Goal: Transaction & Acquisition: Book appointment/travel/reservation

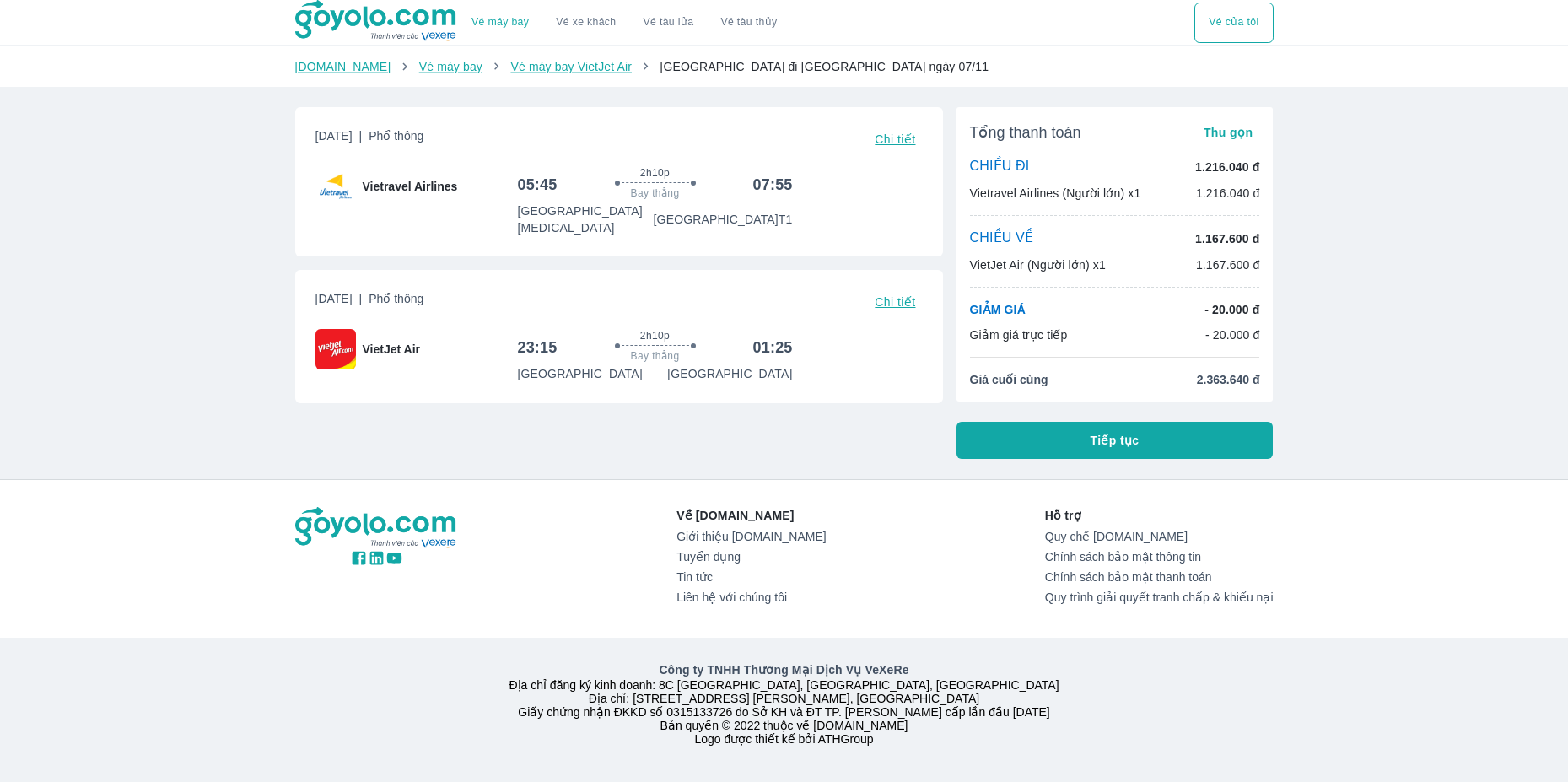
click at [1099, 440] on span "Tiếp tục" at bounding box center [1115, 440] width 49 height 17
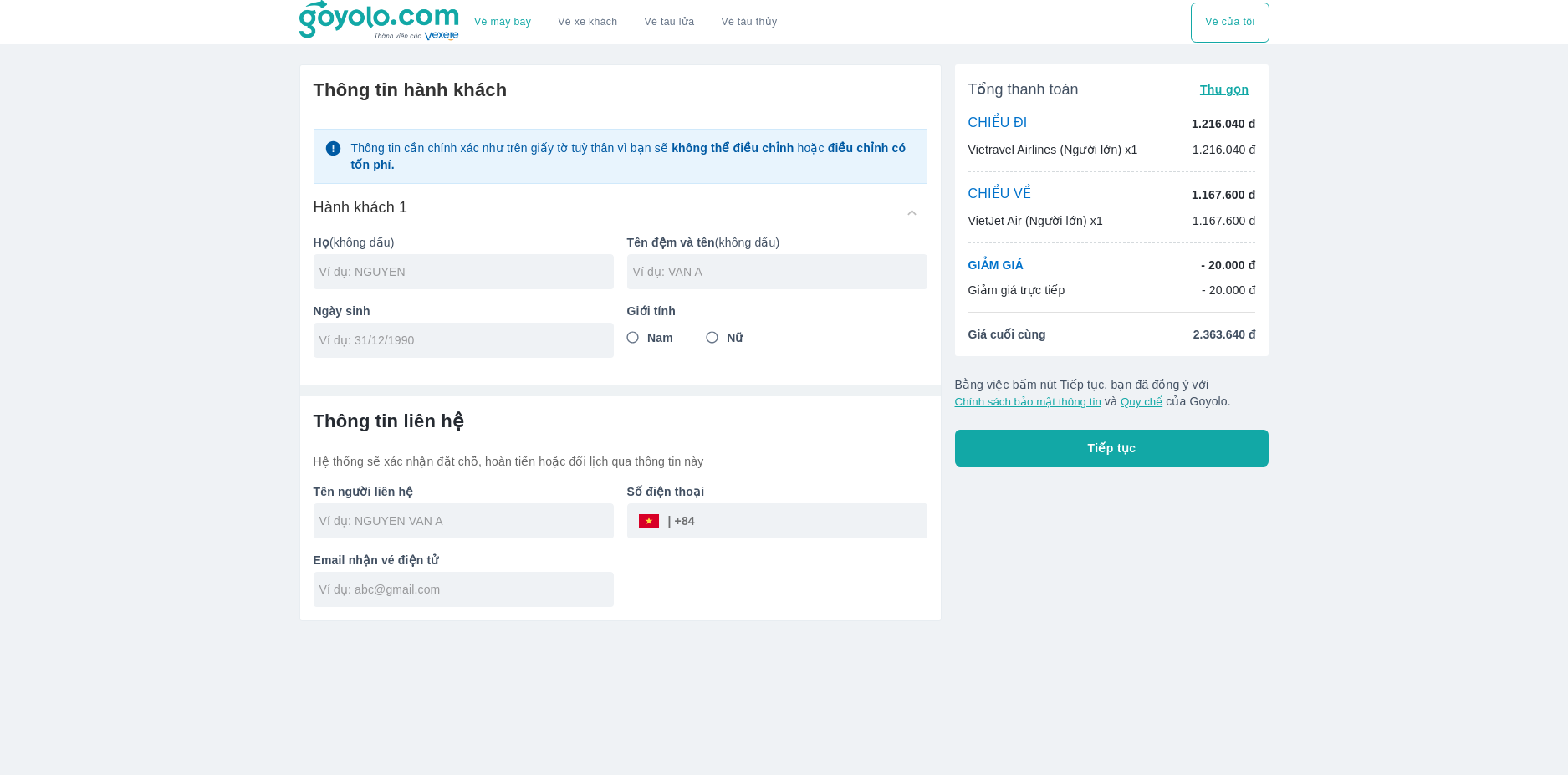
click at [1206, 447] on button "Tiếp tục" at bounding box center [1112, 448] width 314 height 37
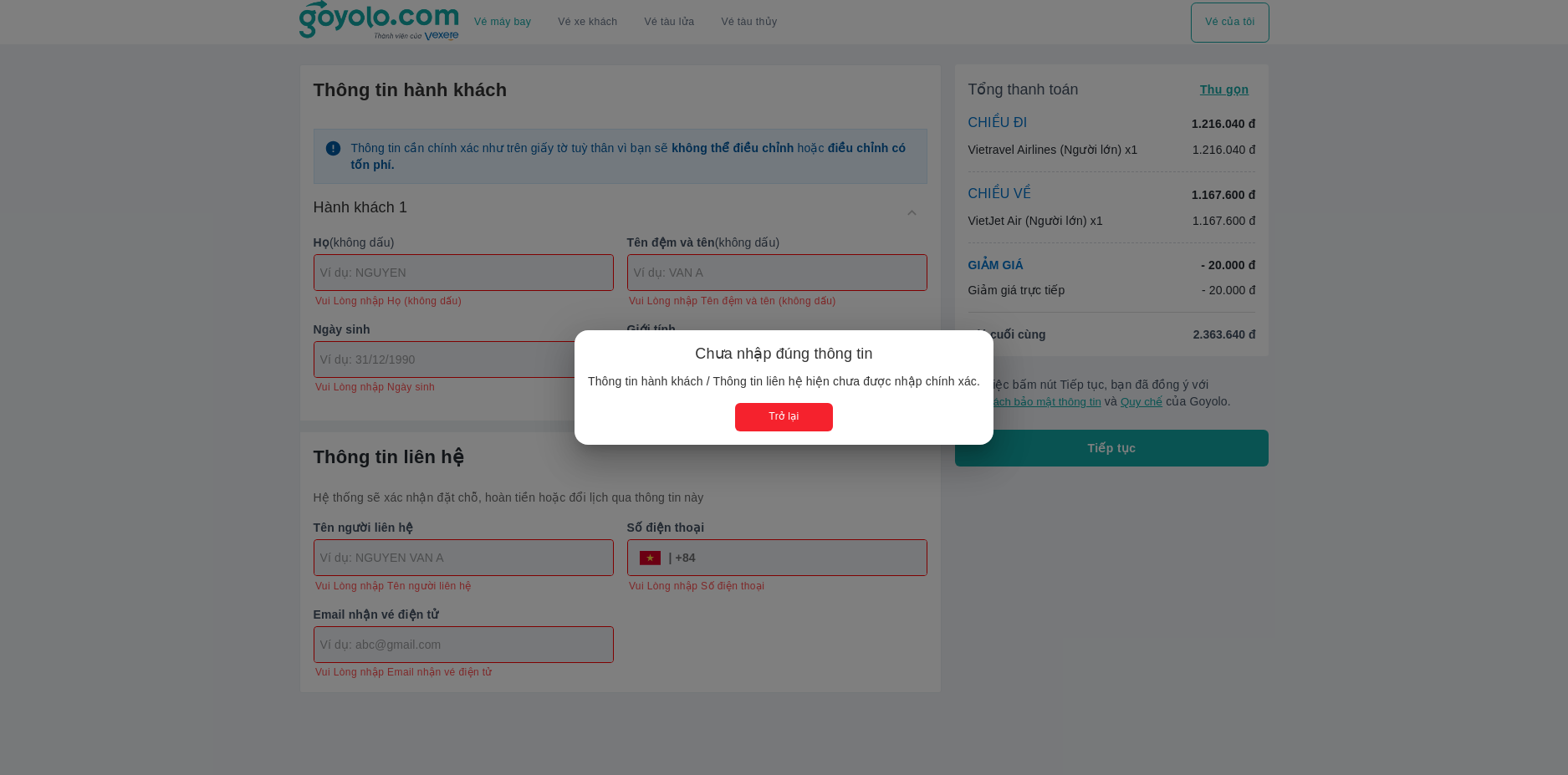
click at [787, 399] on div "Chưa nhập đúng thông tin Thông tin hành khách / Thông tin liên hệ hiện chưa đượ…" at bounding box center [784, 388] width 392 height 88
click at [781, 421] on button "Trở lại" at bounding box center [784, 416] width 98 height 28
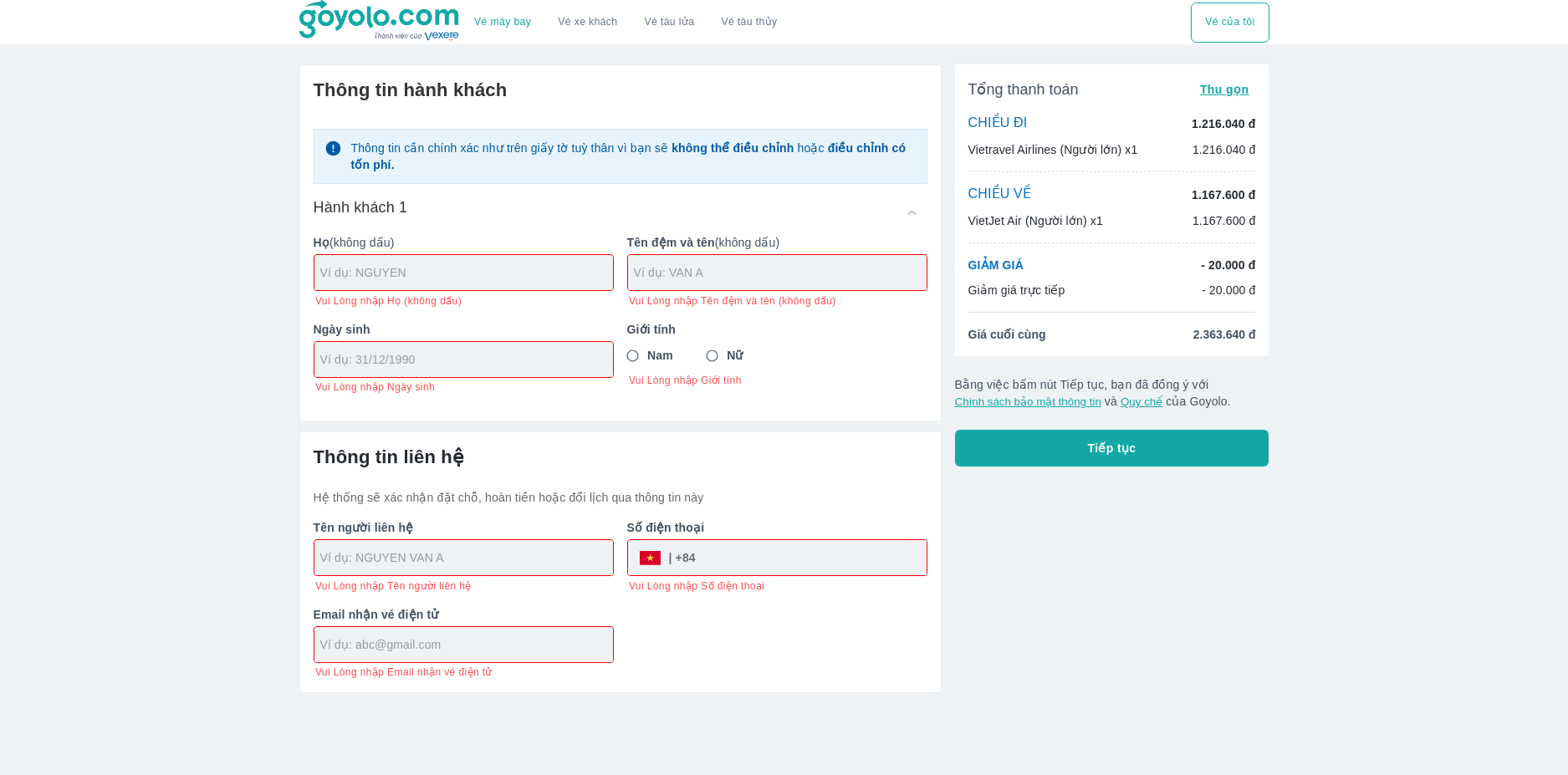
click at [470, 262] on div at bounding box center [463, 272] width 299 height 35
type input "VU"
click at [731, 277] on input "text" at bounding box center [780, 272] width 293 height 17
type input "TRAN DUC PHU"
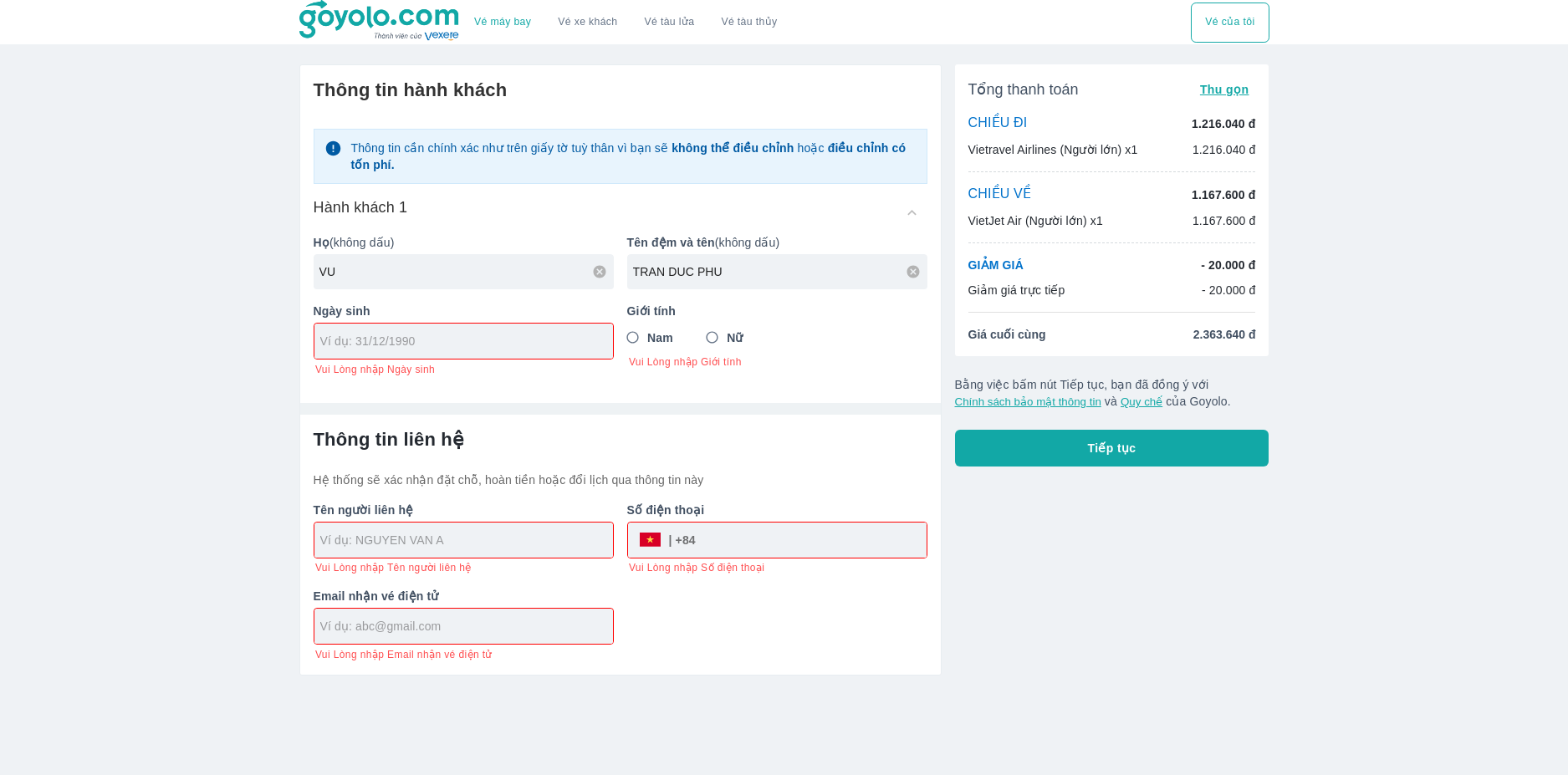
click at [499, 358] on div at bounding box center [463, 341] width 299 height 35
type input "[DATE]"
click at [644, 344] on input "Nam" at bounding box center [634, 338] width 31 height 30
radio input "true"
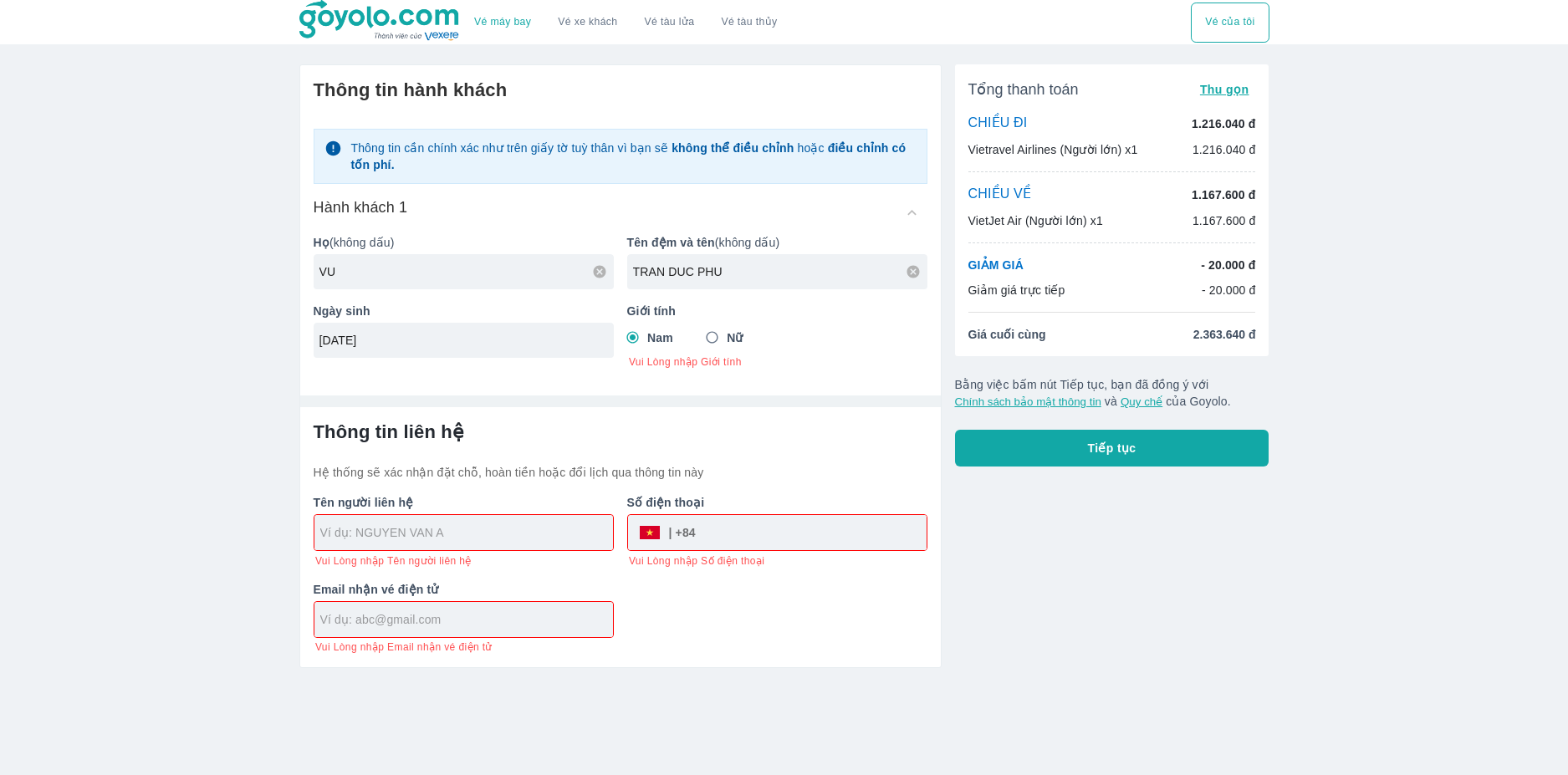
click at [434, 553] on div "Tên người liên hệ Vui Lòng nhập Tên người liên hệ" at bounding box center [457, 524] width 313 height 87
type input "VU TRAN DUC PHU"
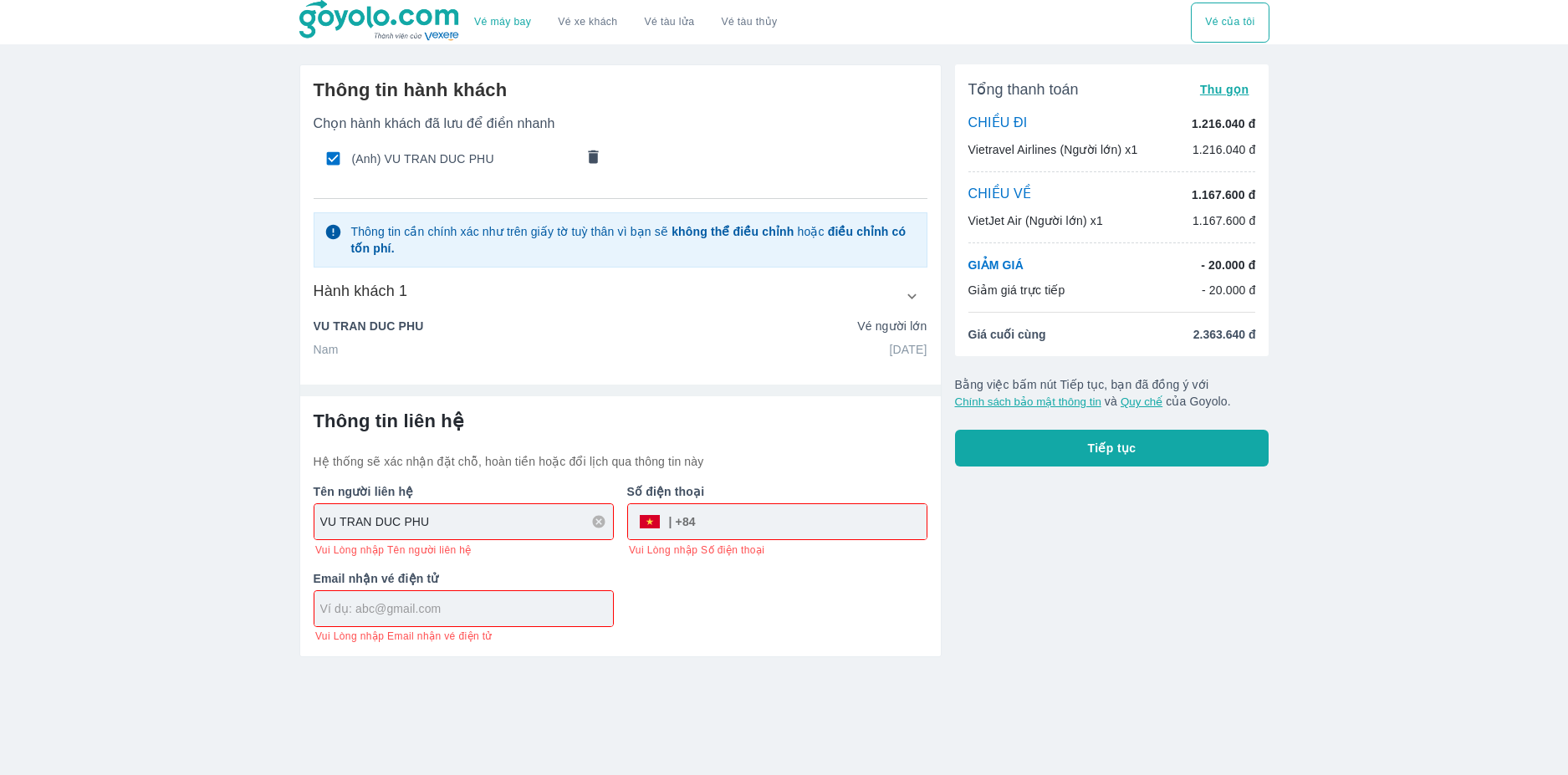
click at [438, 529] on input "VU TRAN DUC PHU" at bounding box center [467, 521] width 293 height 17
click at [774, 529] on input "tel" at bounding box center [810, 521] width 231 height 40
type input "0379529870"
click at [537, 639] on div "Thông tin liên hệ Hệ thống sẽ xác nhận đặt chỗ, hoàn tiền hoặc đổi lịch qua thô…" at bounding box center [621, 527] width 641 height 260
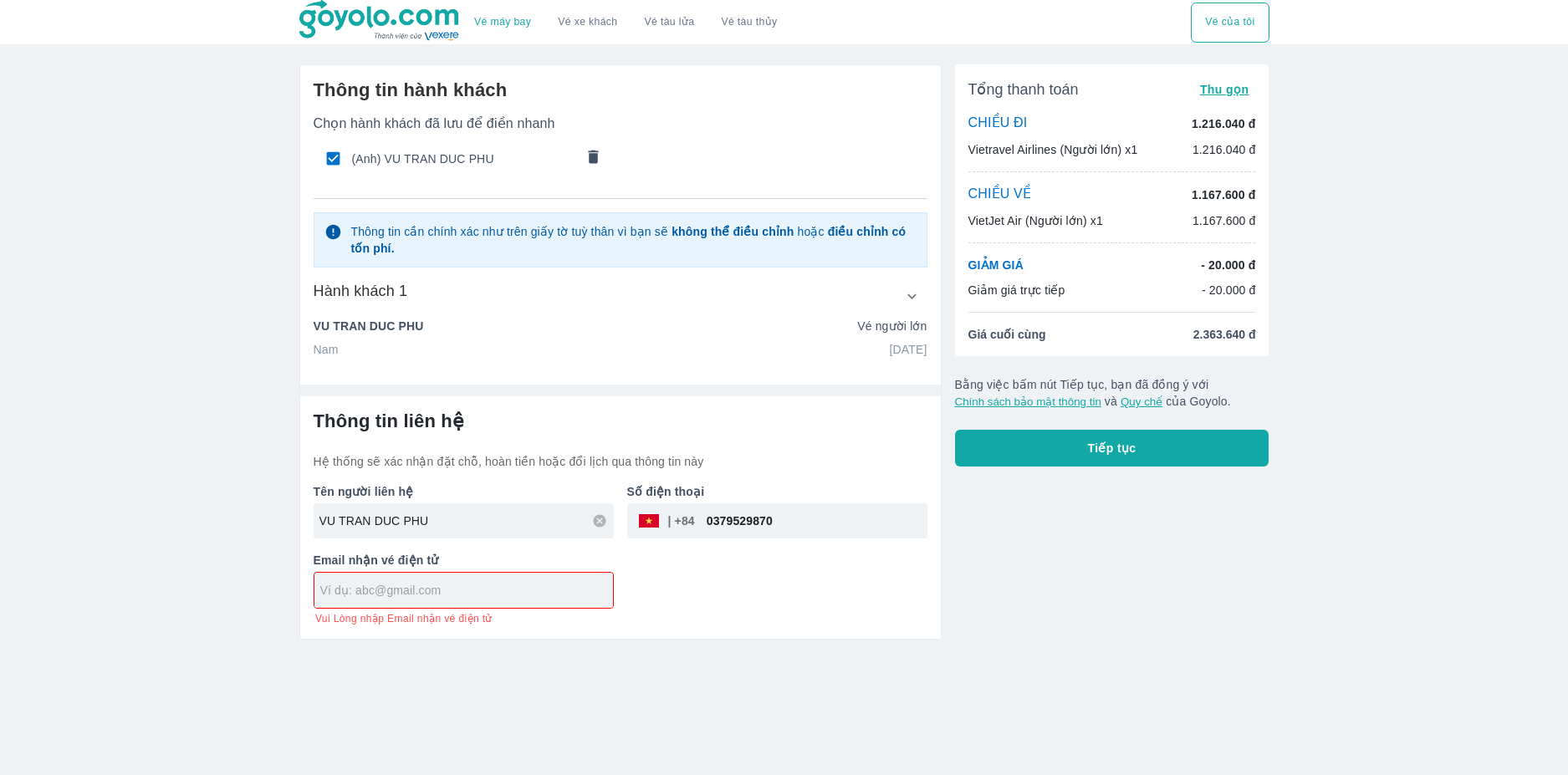
click at [548, 596] on input "text" at bounding box center [467, 590] width 293 height 17
type input "[EMAIL_ADDRESS][DOMAIN_NAME]"
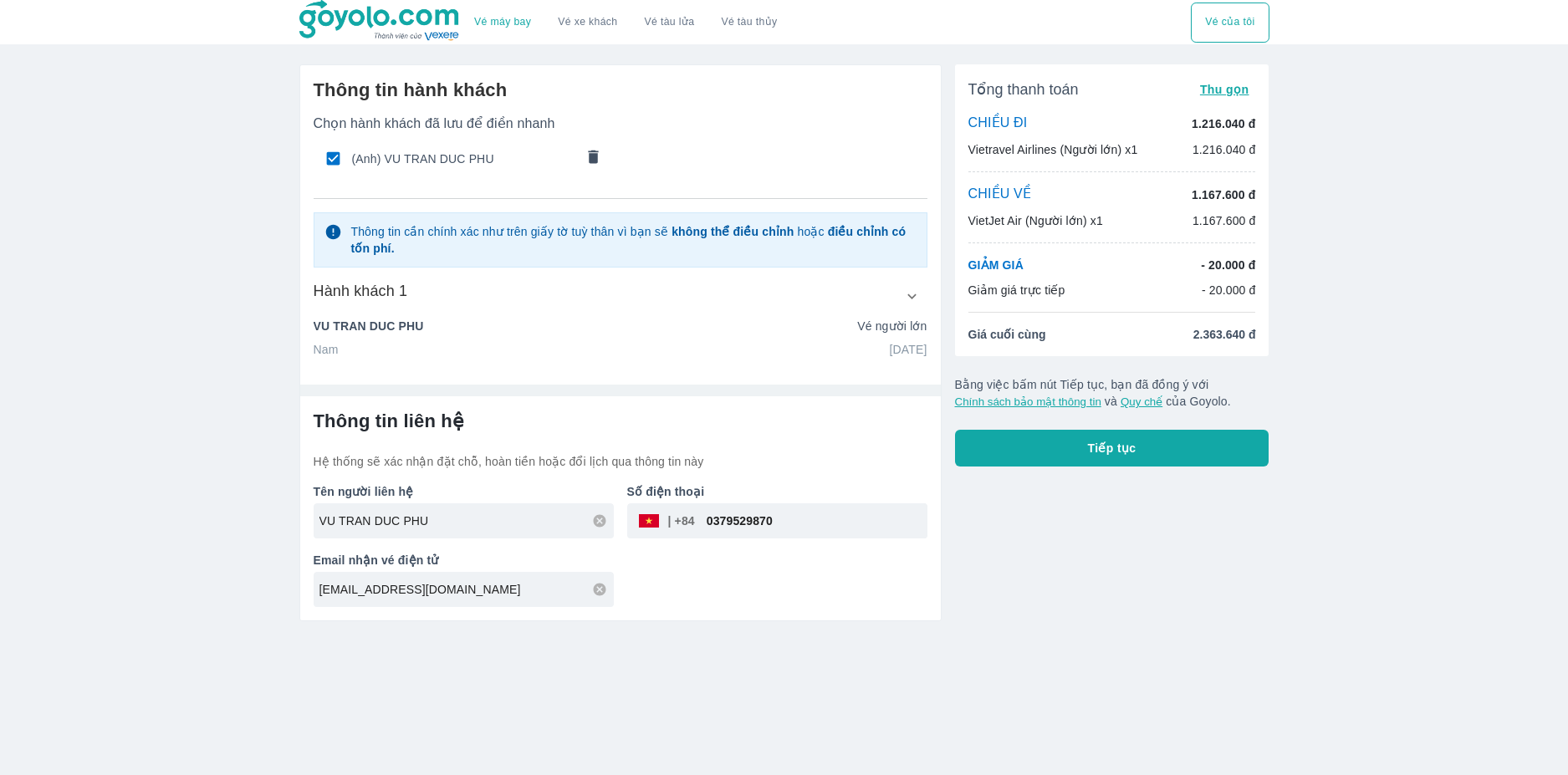
drag, startPoint x: 1193, startPoint y: 410, endPoint x: 1173, endPoint y: 447, distance: 42.1
click at [1188, 418] on div "Tổng thanh toán Thu gọn CHIỀU ĐI 1.216.040 đ Vietravel Airlines (Người lớn) x1 …" at bounding box center [1112, 266] width 314 height 402
click at [1173, 447] on button "Tiếp tục" at bounding box center [1112, 448] width 314 height 37
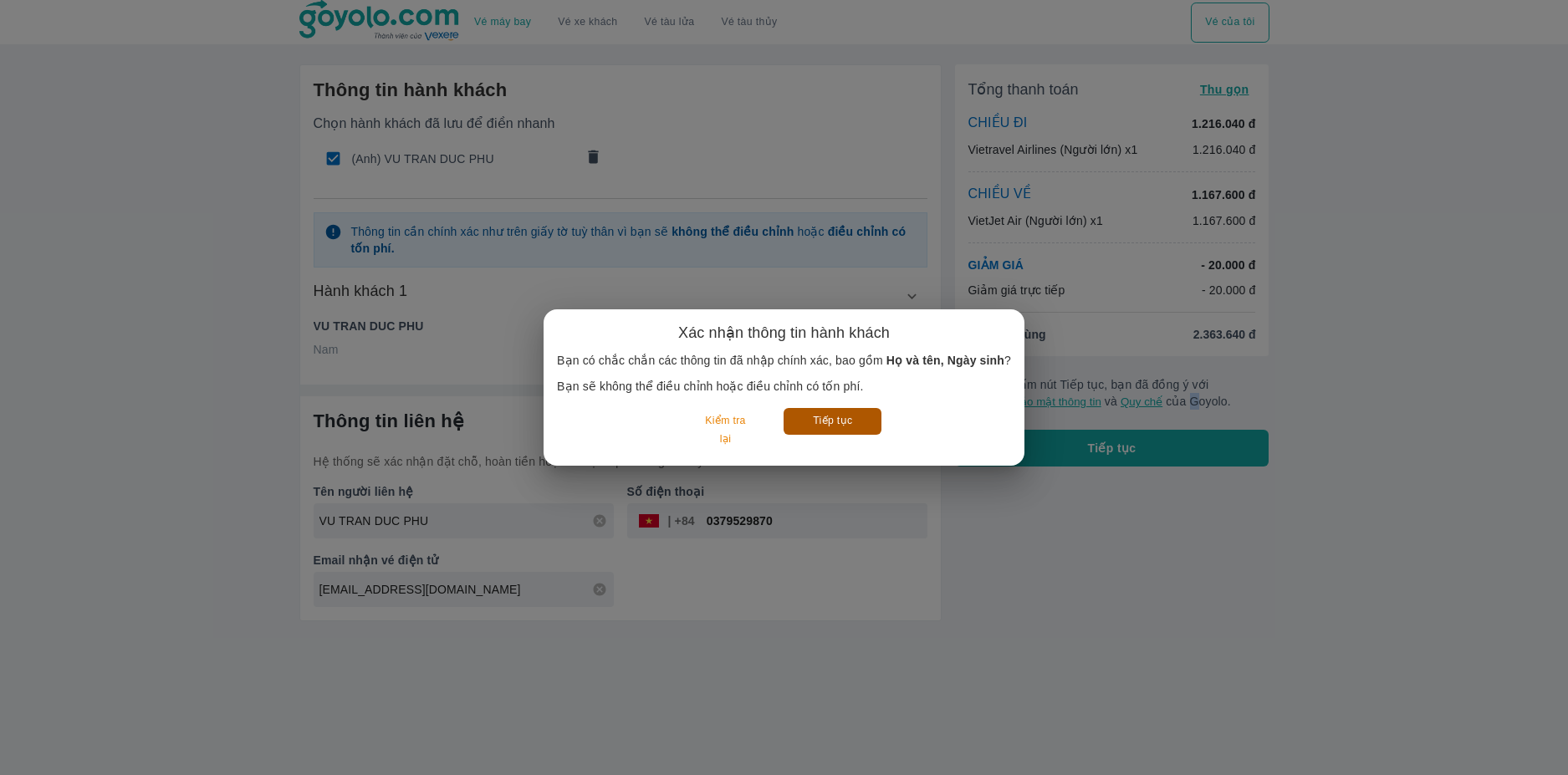
click at [800, 431] on button "Tiếp tục" at bounding box center [832, 421] width 98 height 26
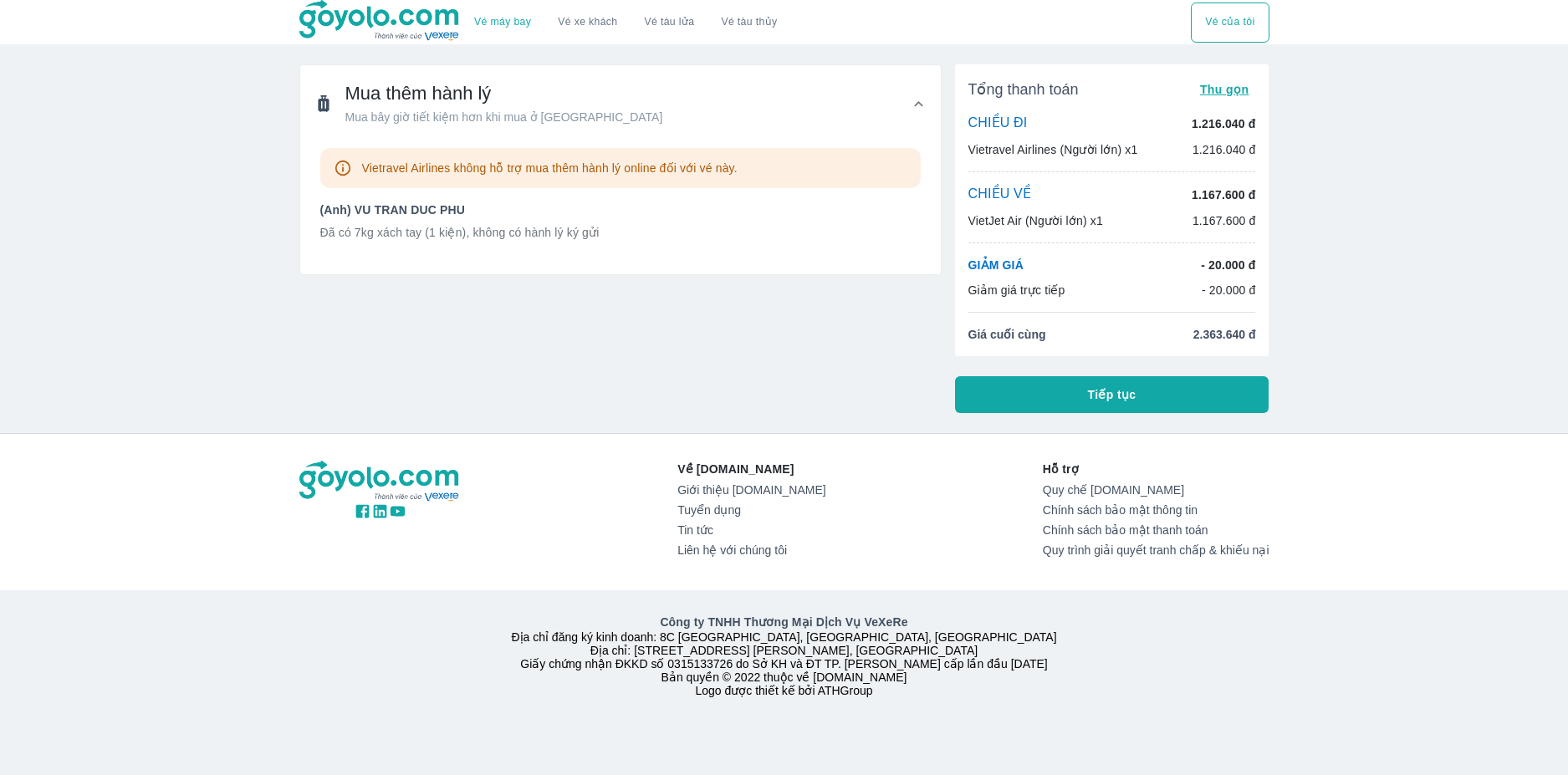
click at [1118, 396] on span "Tiếp tục" at bounding box center [1112, 395] width 48 height 17
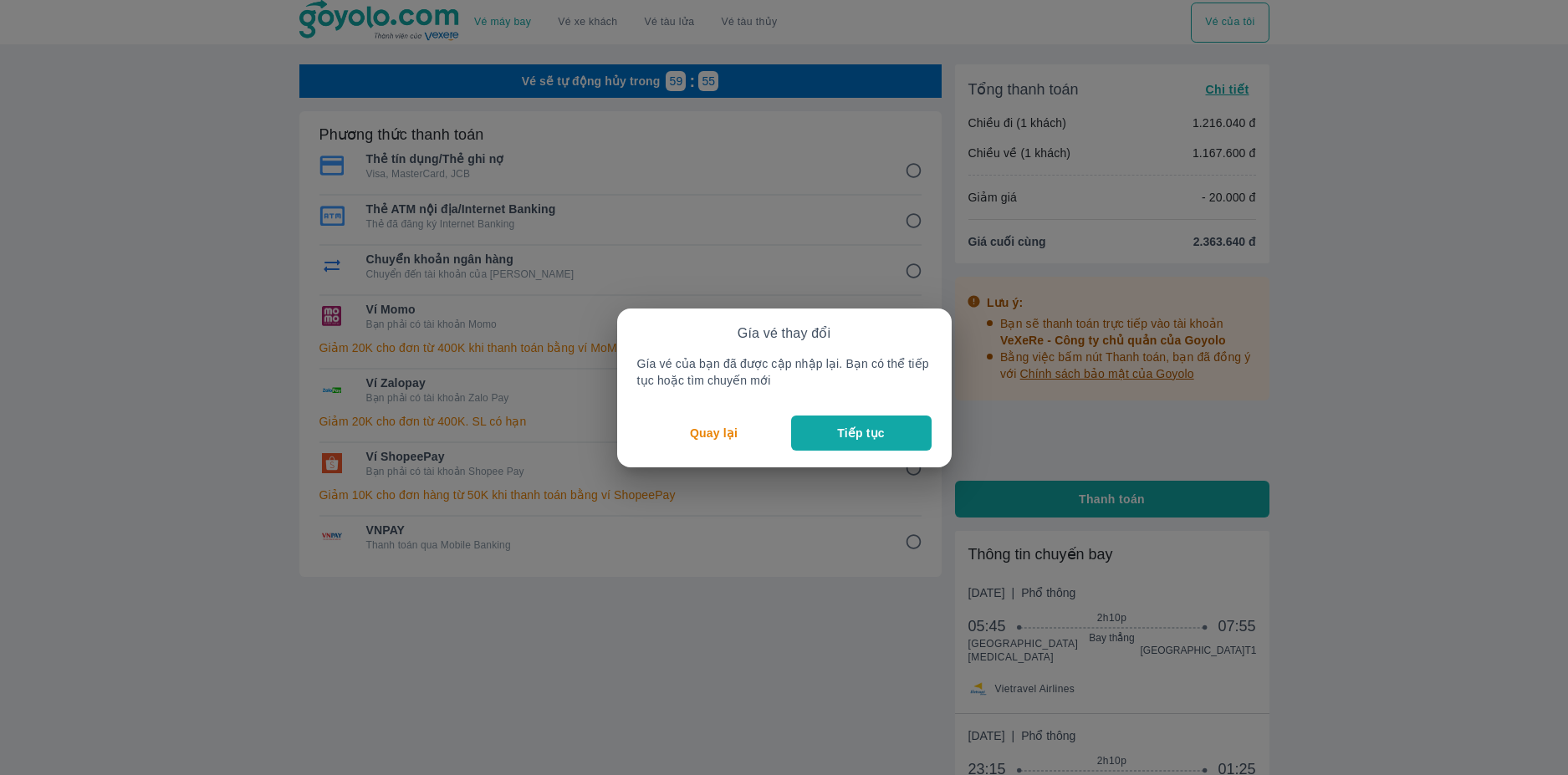
click at [823, 421] on button "Tiếp tục" at bounding box center [862, 432] width 141 height 35
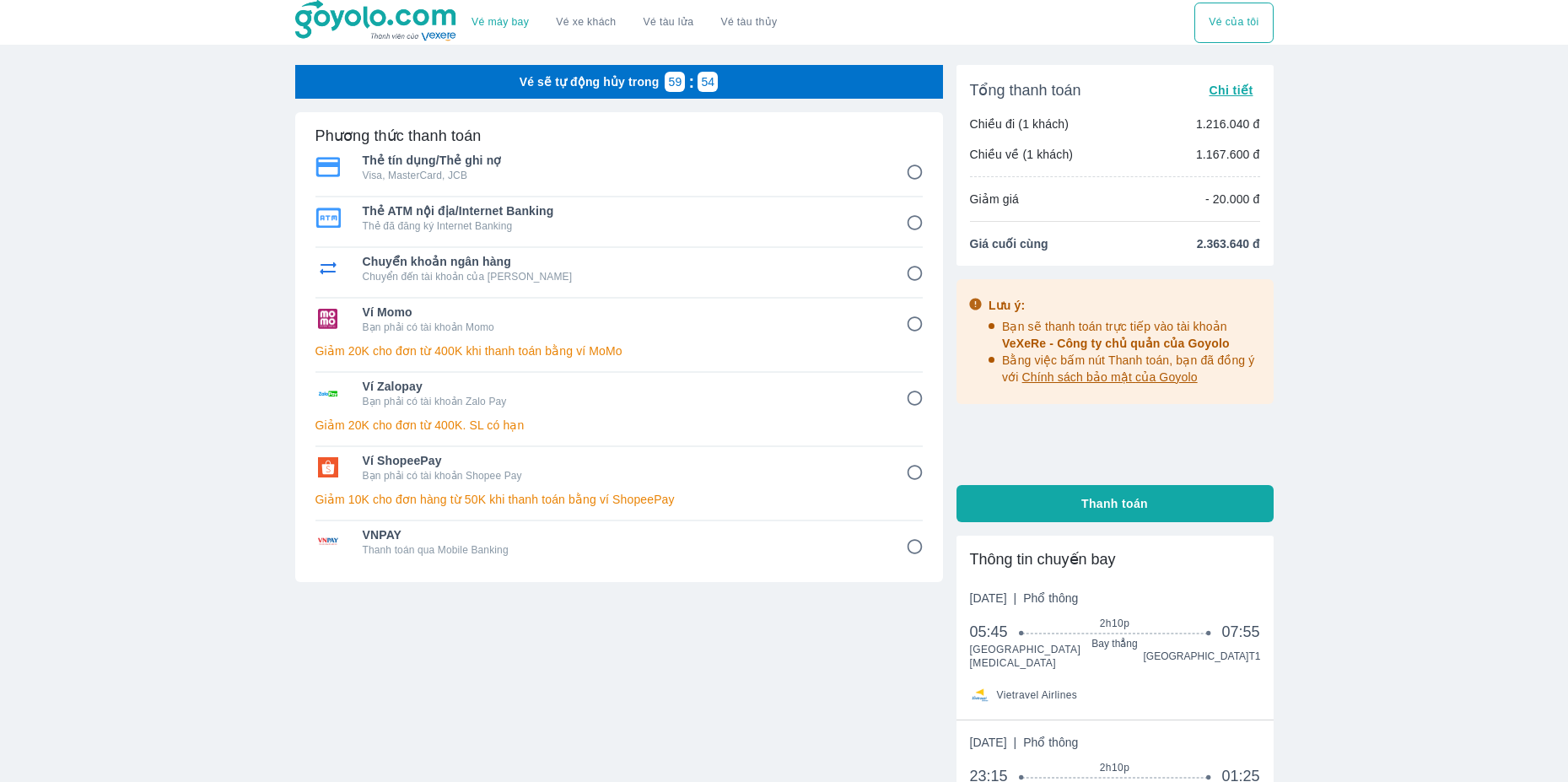
scroll to position [84, 0]
